Goal: Task Accomplishment & Management: Use online tool/utility

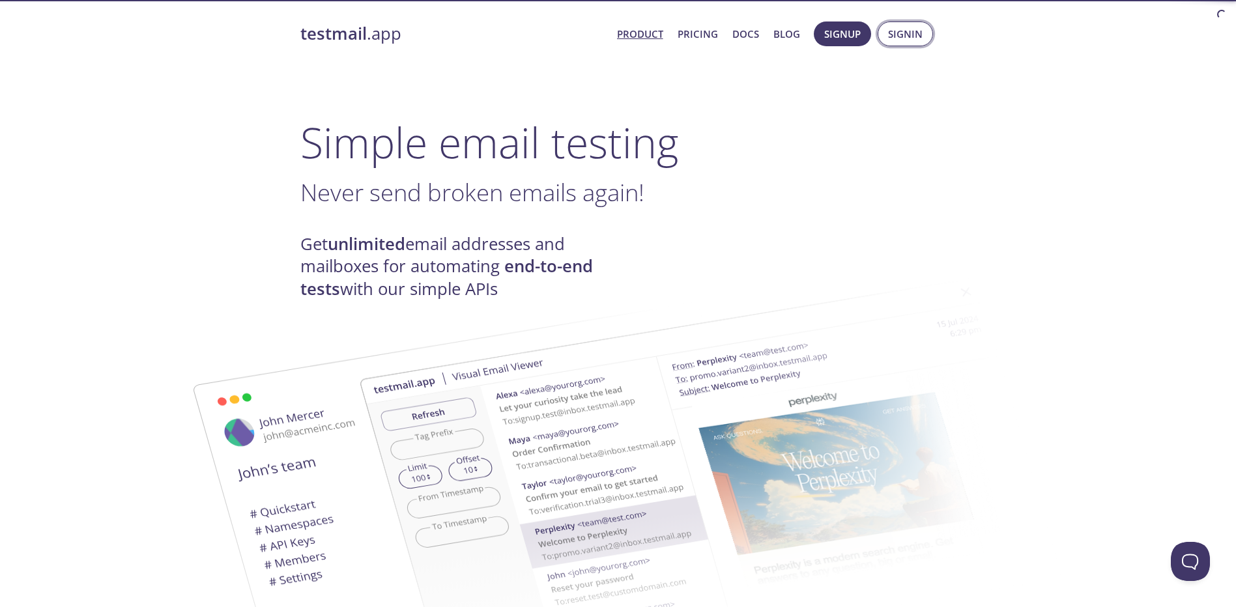
click at [910, 36] on span "Signin" at bounding box center [905, 33] width 35 height 17
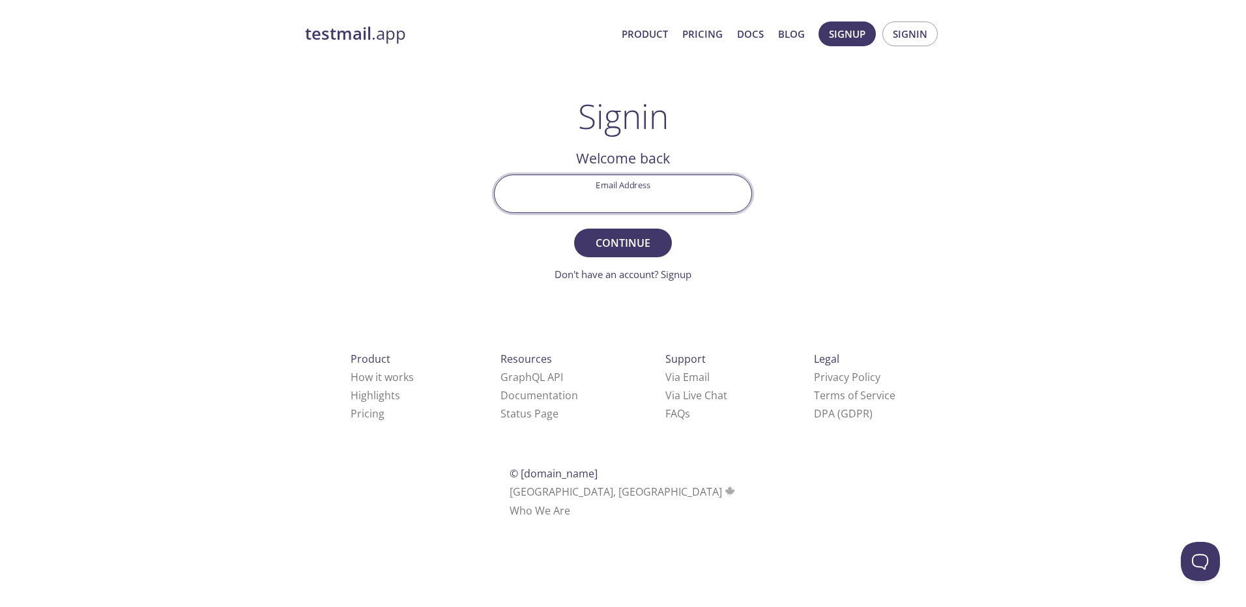
click at [613, 198] on input "Email Address" at bounding box center [623, 193] width 257 height 37
type input "[EMAIL_ADDRESS][DOMAIN_NAME]"
click at [620, 250] on span "Continue" at bounding box center [622, 243] width 69 height 18
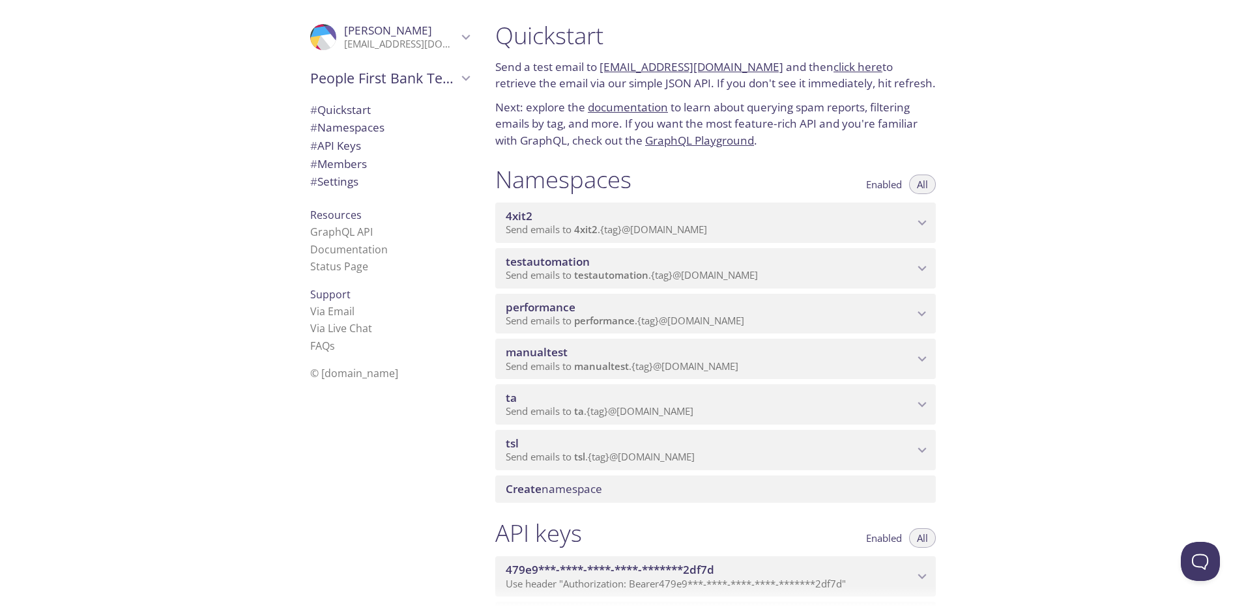
click at [585, 313] on span "performance" at bounding box center [710, 307] width 408 height 14
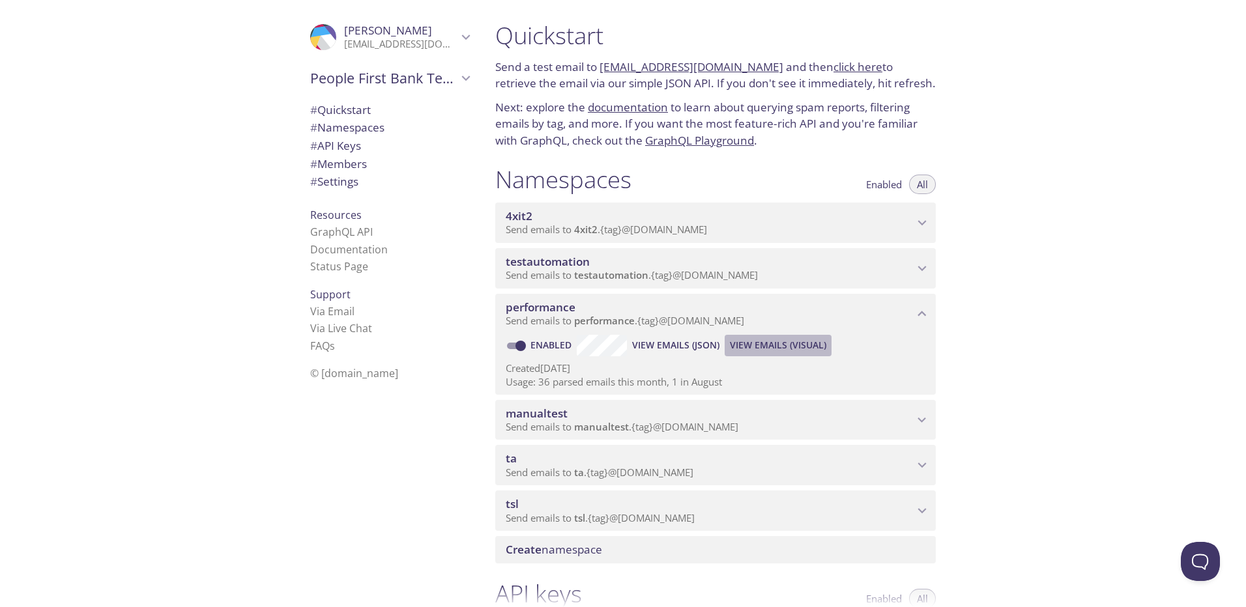
click at [794, 341] on span "View Emails (Visual)" at bounding box center [778, 346] width 96 height 16
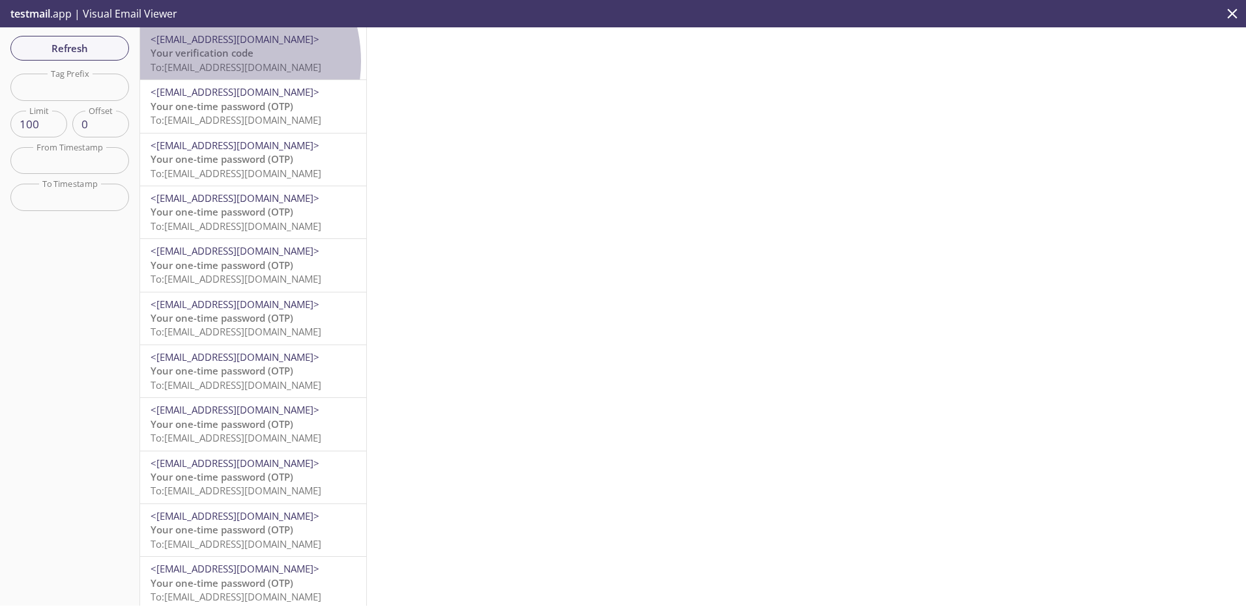
click at [209, 61] on span "To: performance.yemnxmbn@inbox.testmail.app" at bounding box center [236, 67] width 171 height 13
